Goal: Task Accomplishment & Management: Manage account settings

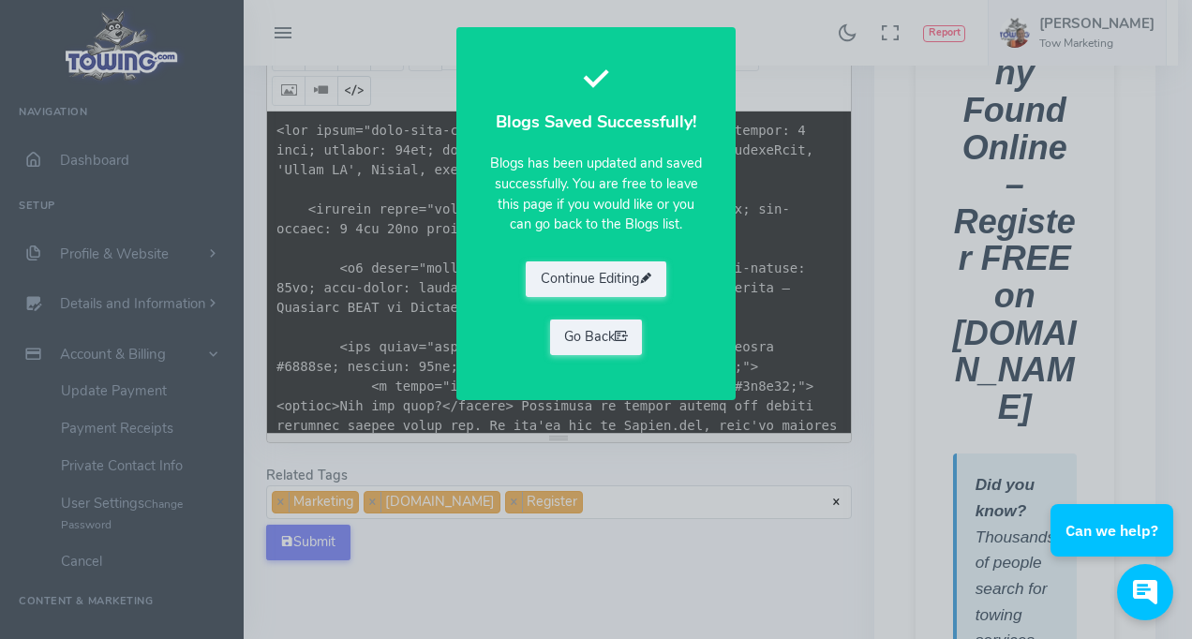
scroll to position [879, 0]
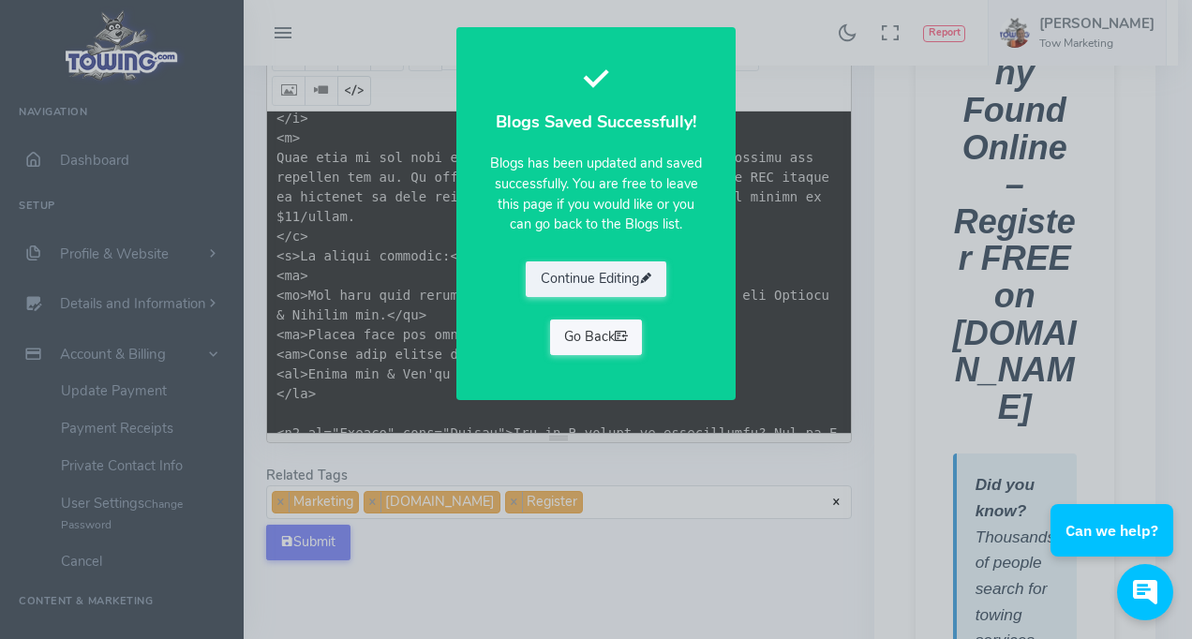
click at [605, 326] on link "Go Back" at bounding box center [596, 337] width 93 height 36
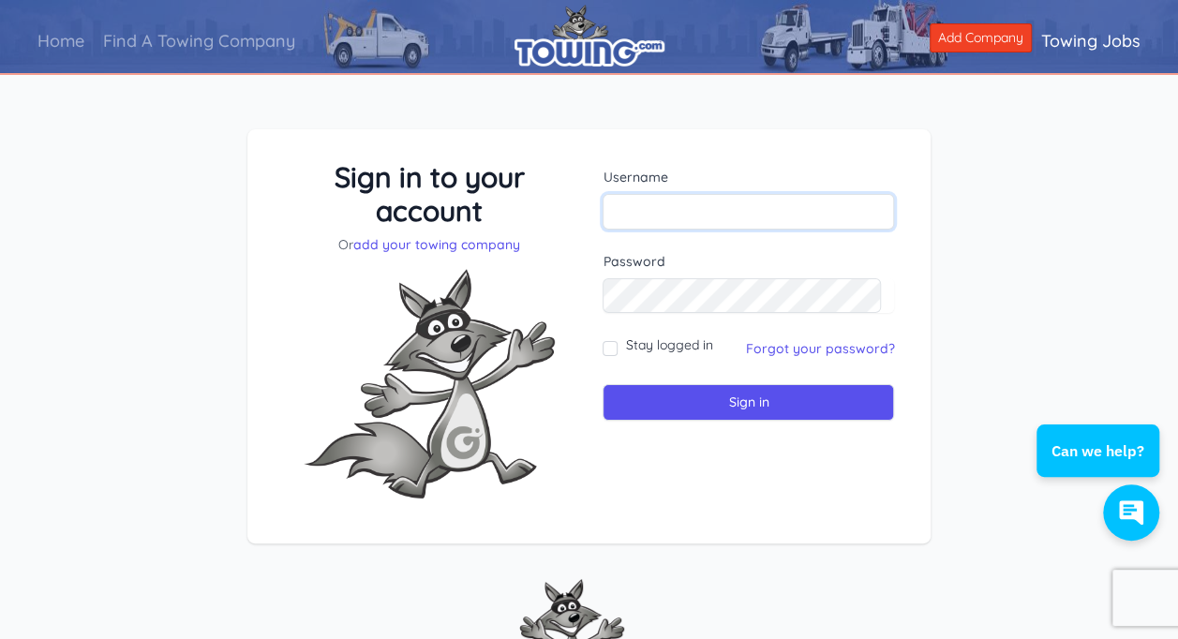
type input "[EMAIL_ADDRESS][DOMAIN_NAME]"
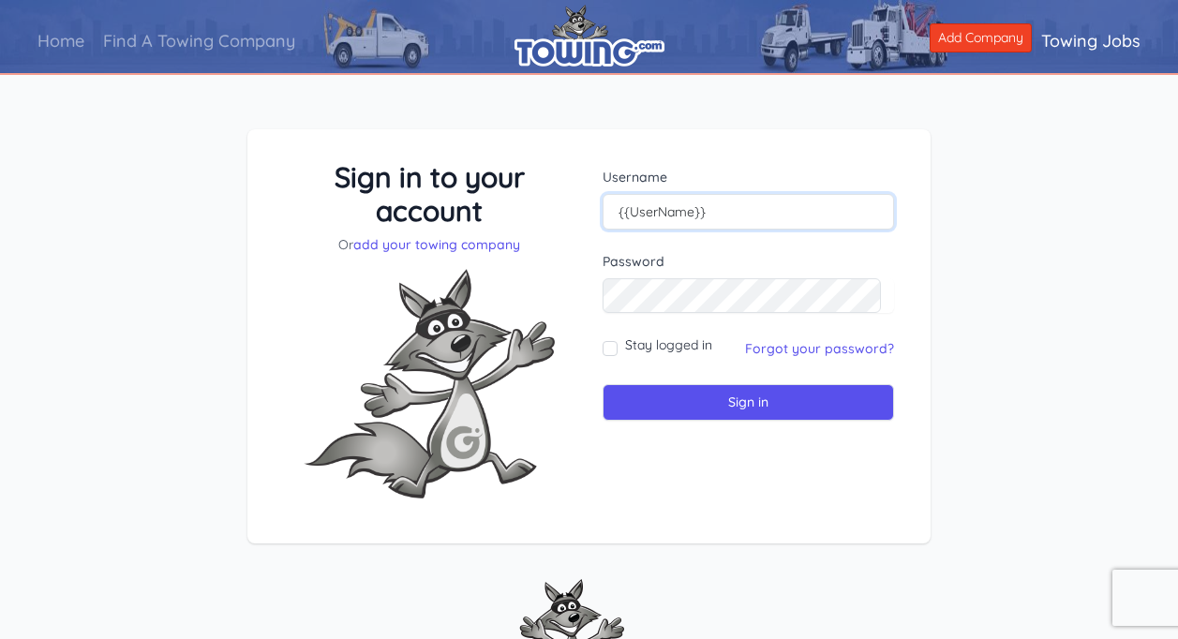
type input "drewwash"
